Goal: Task Accomplishment & Management: Complete application form

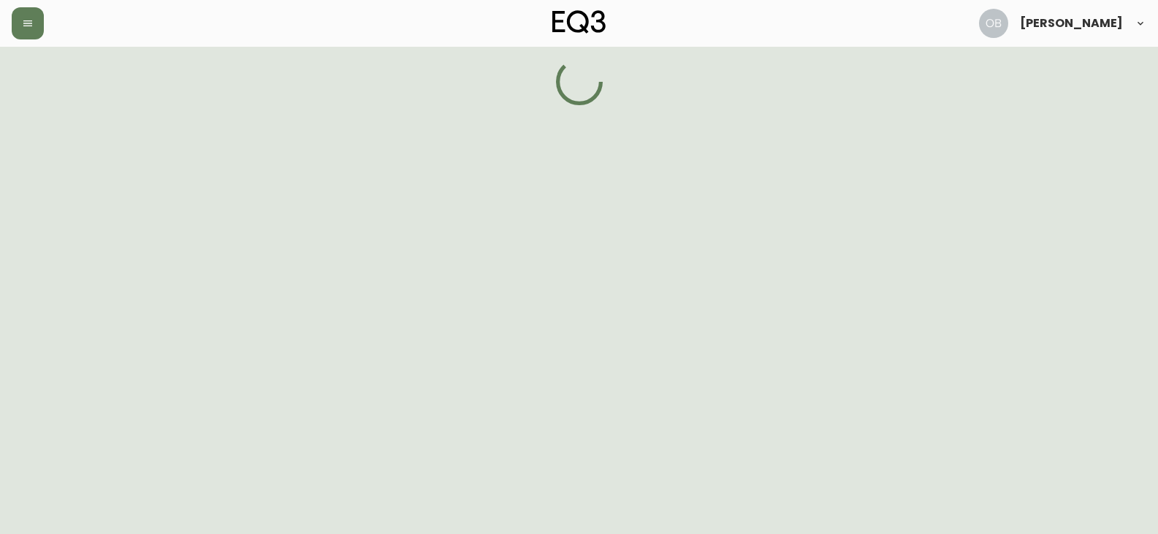
select select "ON"
select select "CA"
select select "CA_EN"
select select "Social Media"
select select "Contractor"
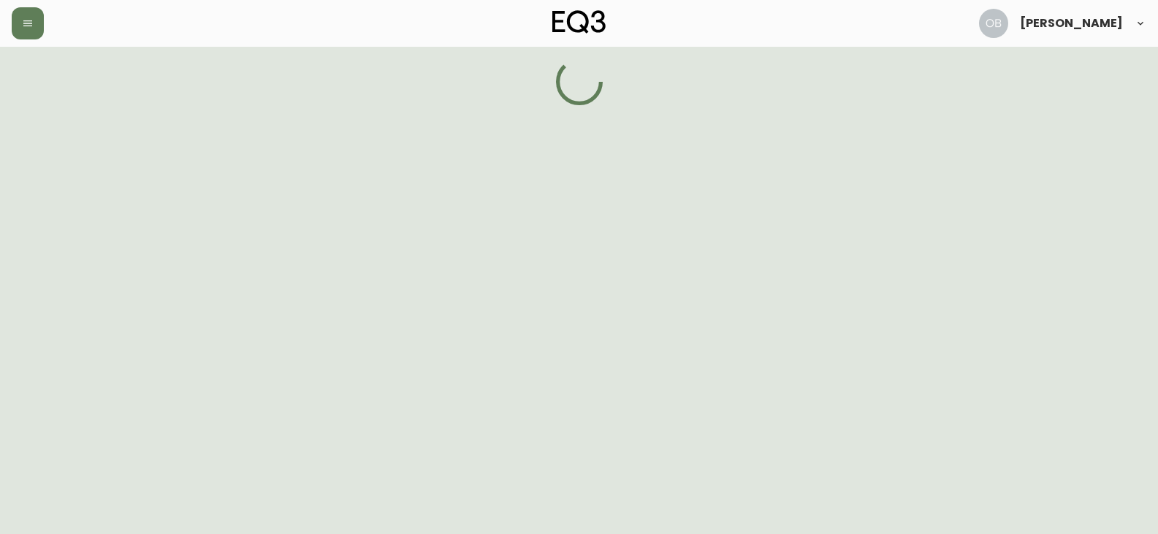
select select "false"
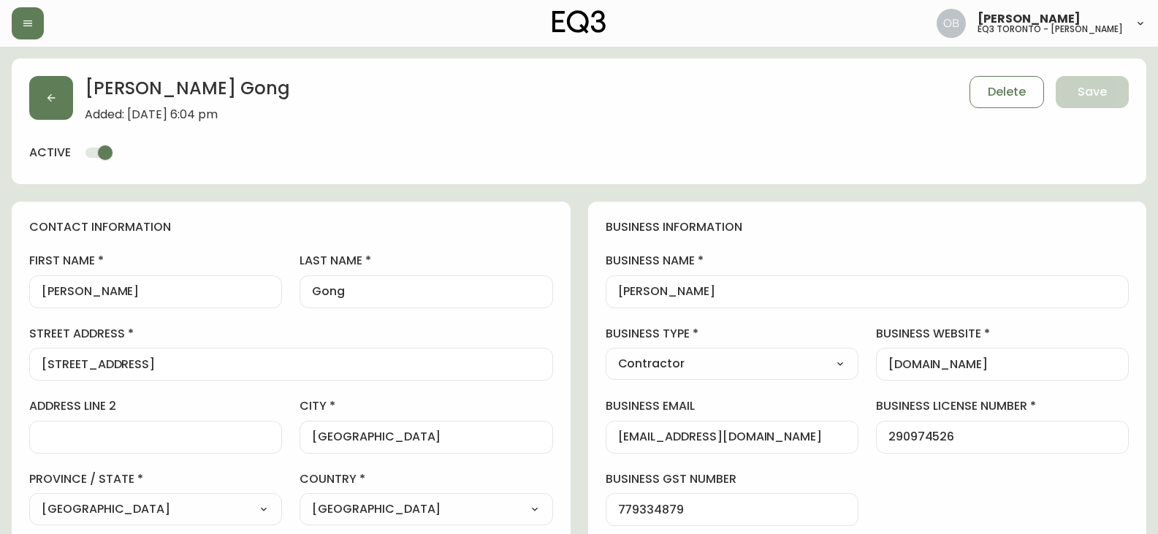
type input "EQ3 [GEOGRAPHIC_DATA] - [PERSON_NAME]"
select select "cjw10z96s008u6gs0ccm7hd19"
